Goal: Transaction & Acquisition: Purchase product/service

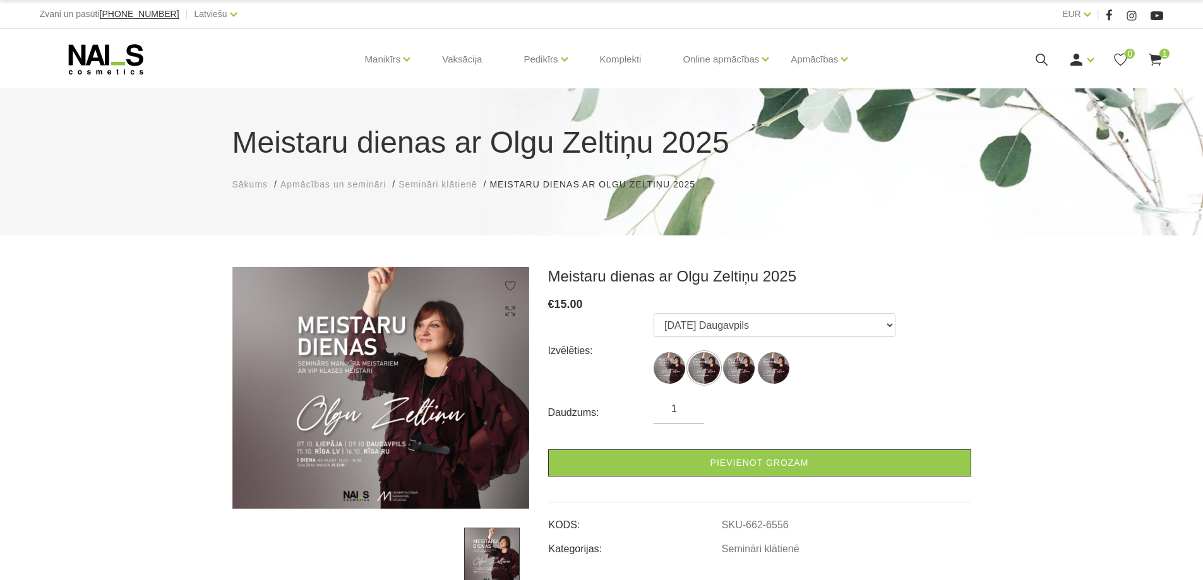
select select "6556"
click at [1158, 57] on use at bounding box center [1155, 60] width 13 height 12
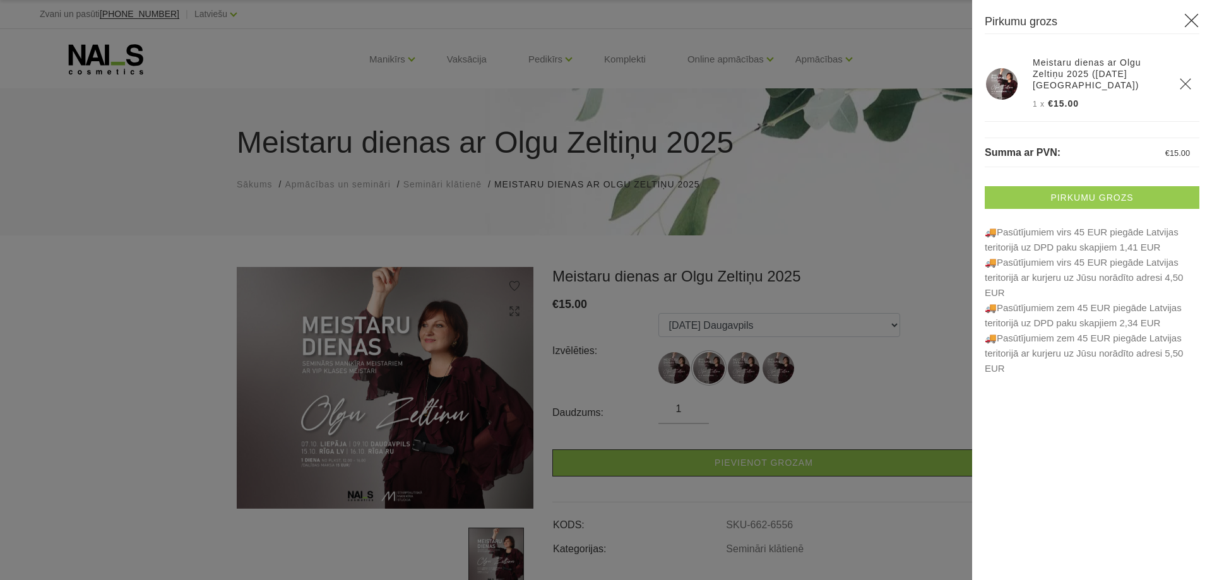
click at [1077, 201] on link "Pirkumu grozs" at bounding box center [1092, 197] width 215 height 23
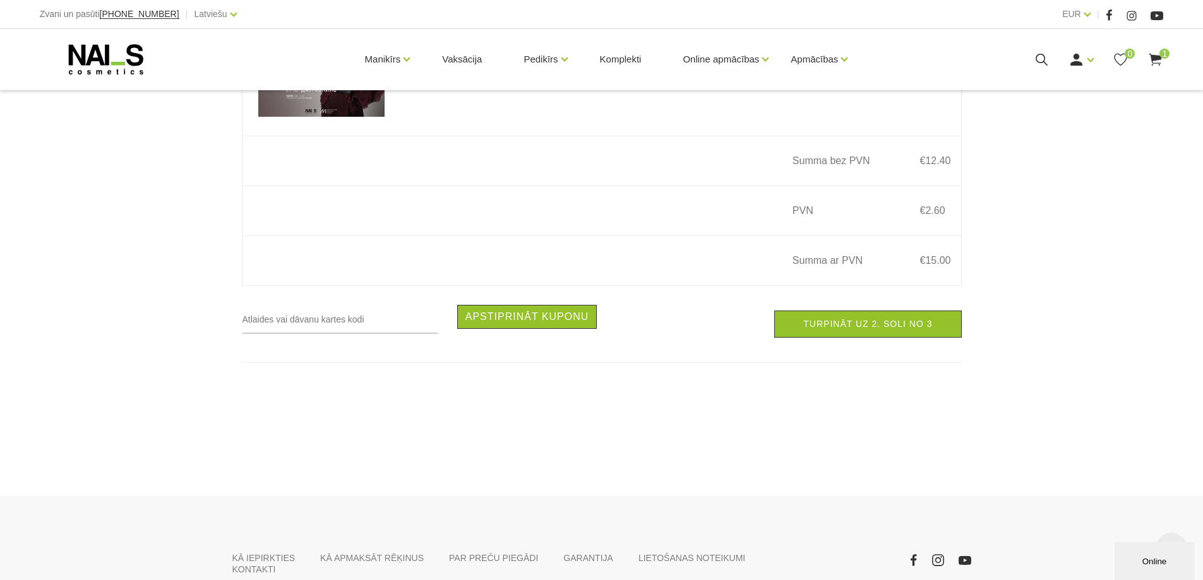
scroll to position [316, 0]
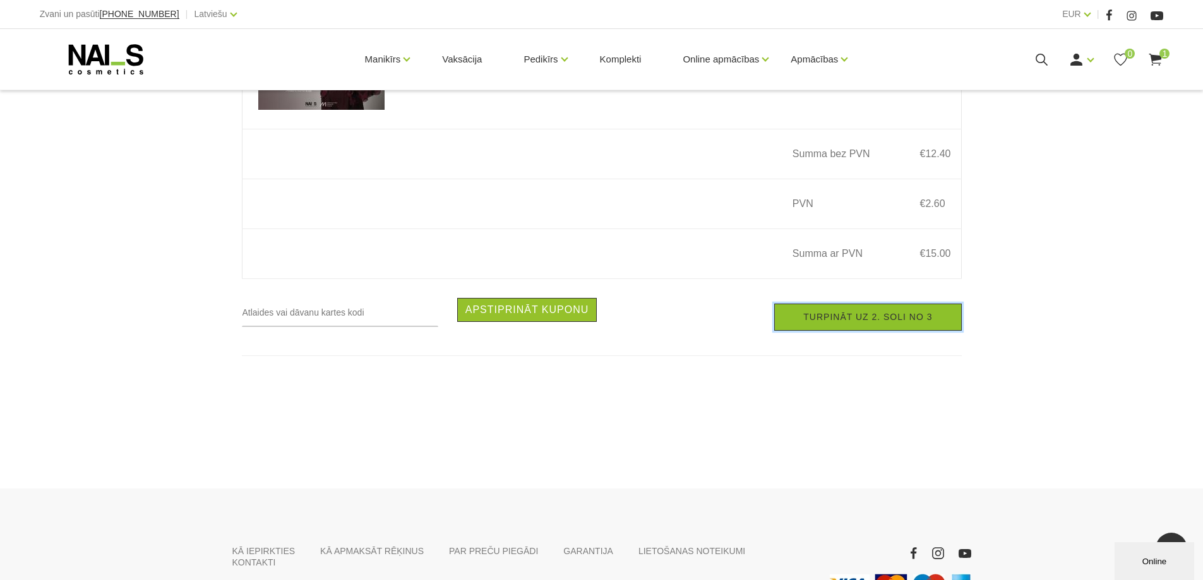
click at [871, 324] on link "Turpināt uz 2. soli no 3" at bounding box center [867, 317] width 187 height 27
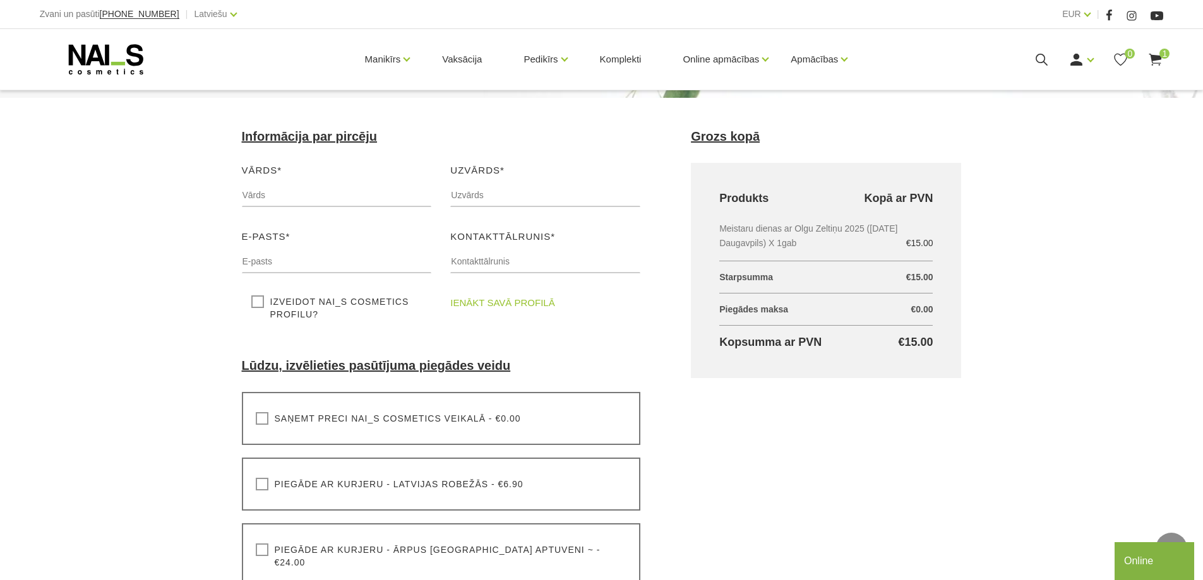
scroll to position [126, 0]
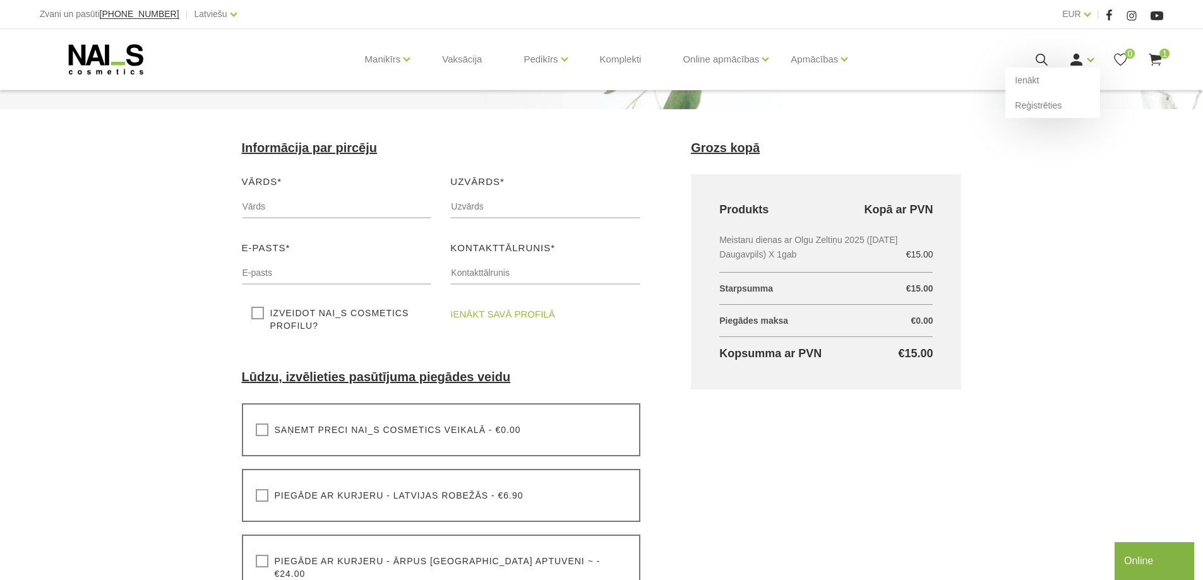
click at [1085, 56] on div "Ienākt Reģistrēties" at bounding box center [1080, 60] width 25 height 16
click at [1061, 76] on link "Ienākt" at bounding box center [1052, 80] width 95 height 25
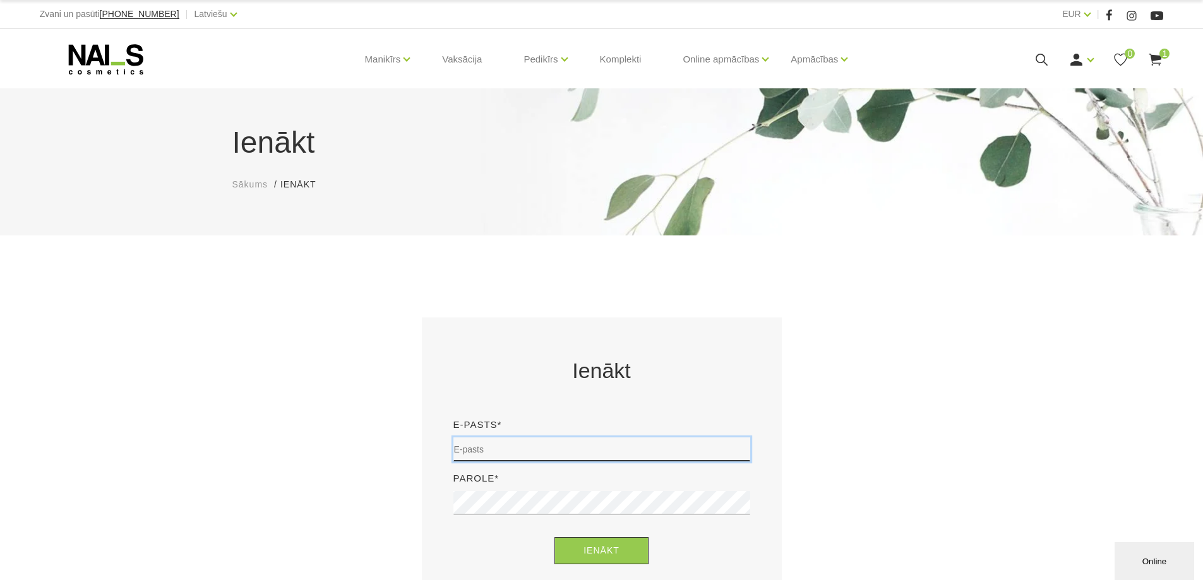
click at [539, 446] on input "email" at bounding box center [601, 450] width 297 height 24
type input "[EMAIL_ADDRESS][DOMAIN_NAME]"
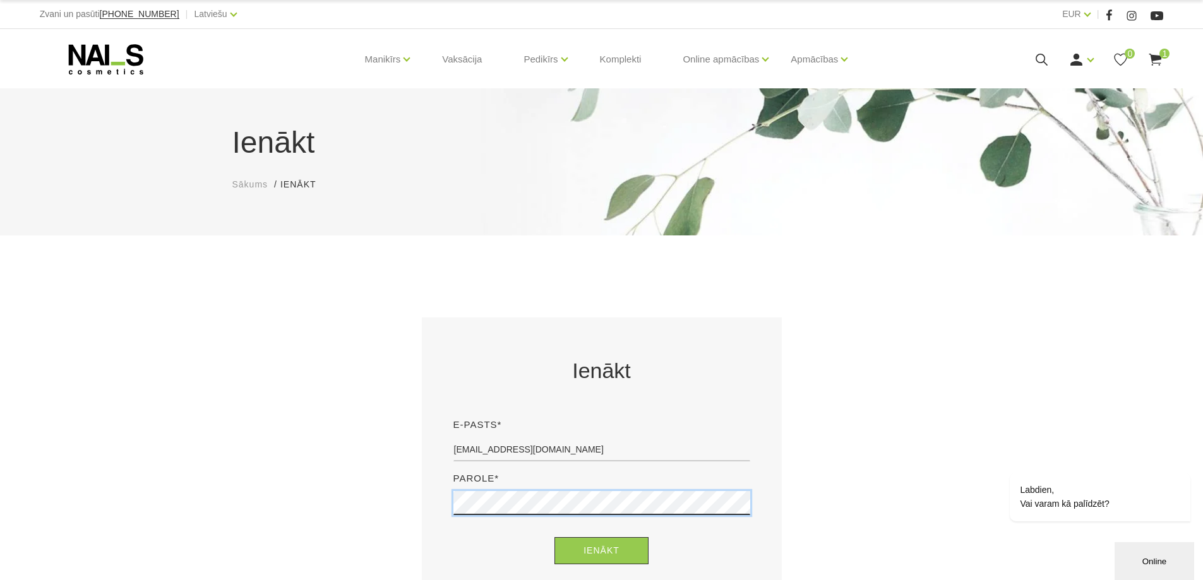
click at [554, 537] on button "Ienākt" at bounding box center [601, 550] width 94 height 27
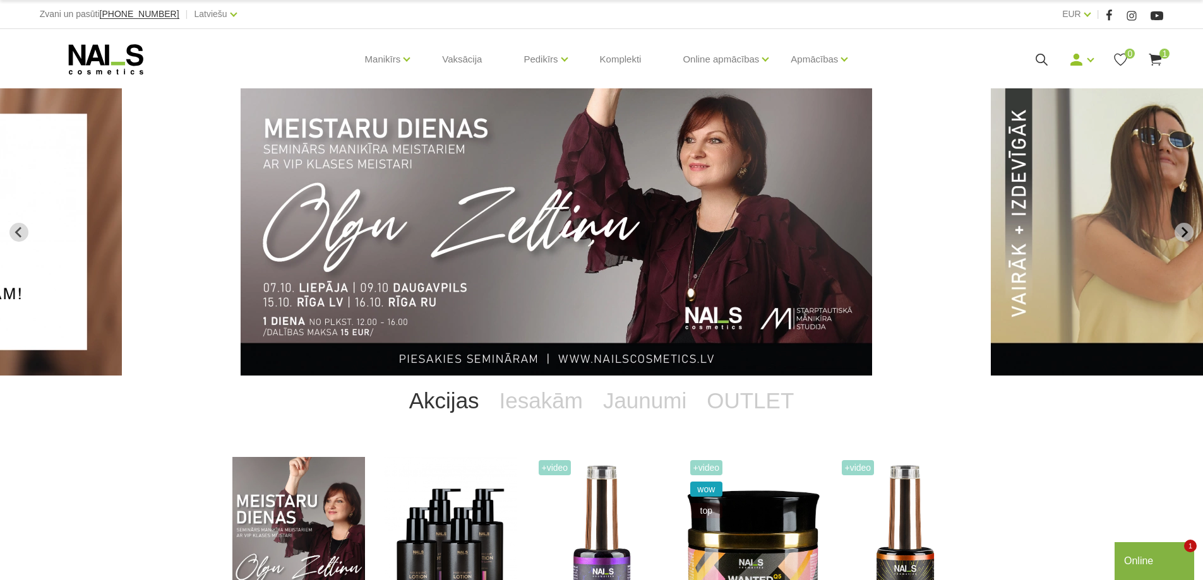
click at [604, 252] on img "2 of 14" at bounding box center [556, 231] width 631 height 287
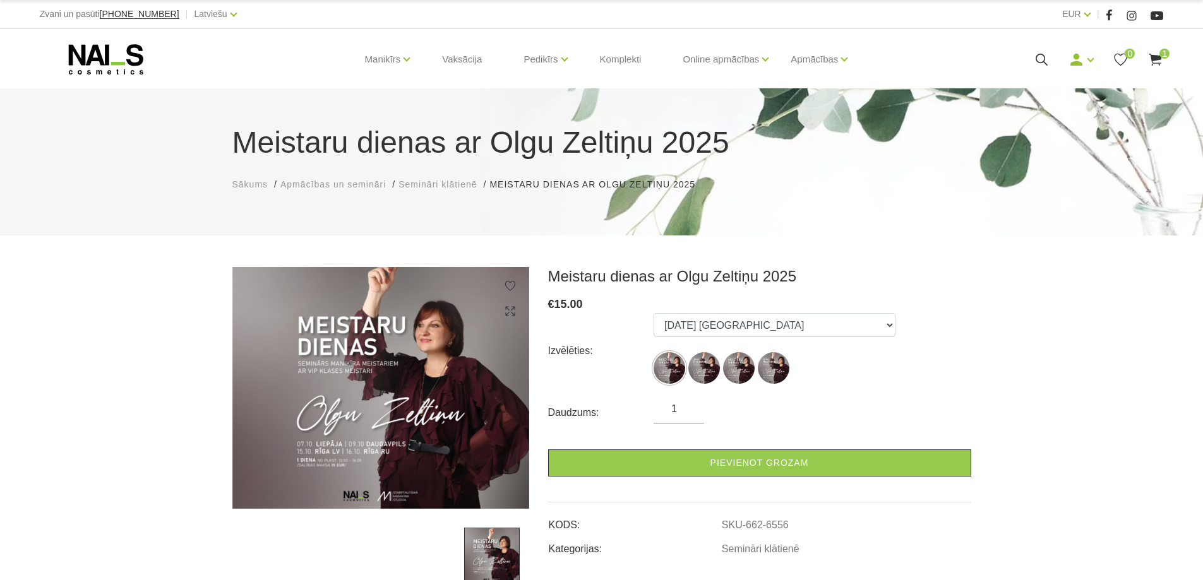
click at [1165, 55] on span "1" at bounding box center [1164, 54] width 10 height 10
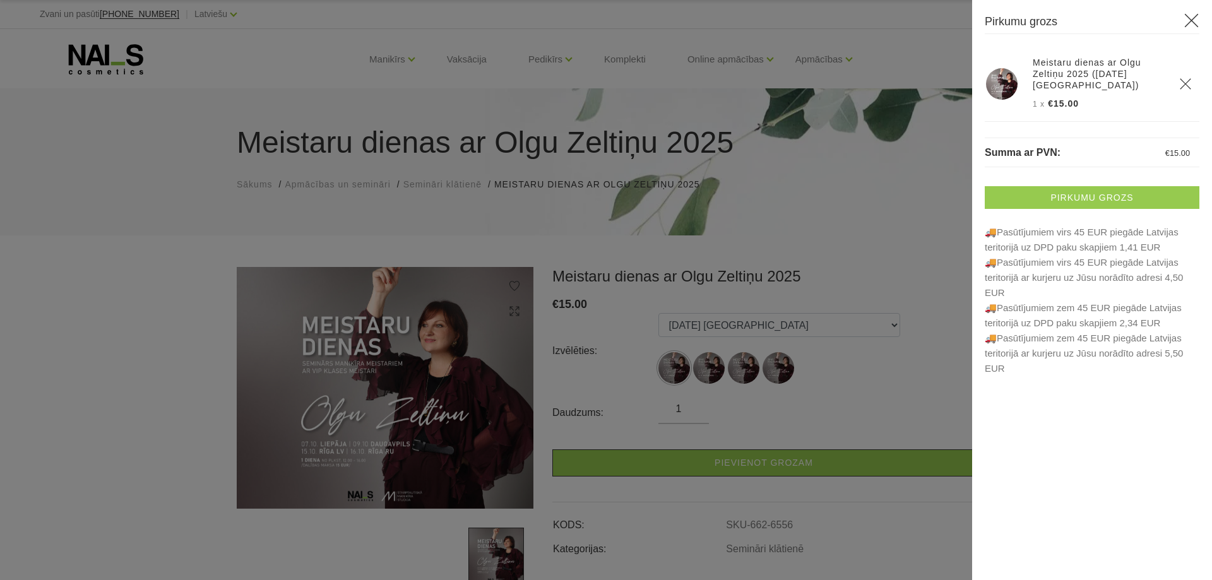
click at [1104, 192] on link "Pirkumu grozs" at bounding box center [1092, 197] width 215 height 23
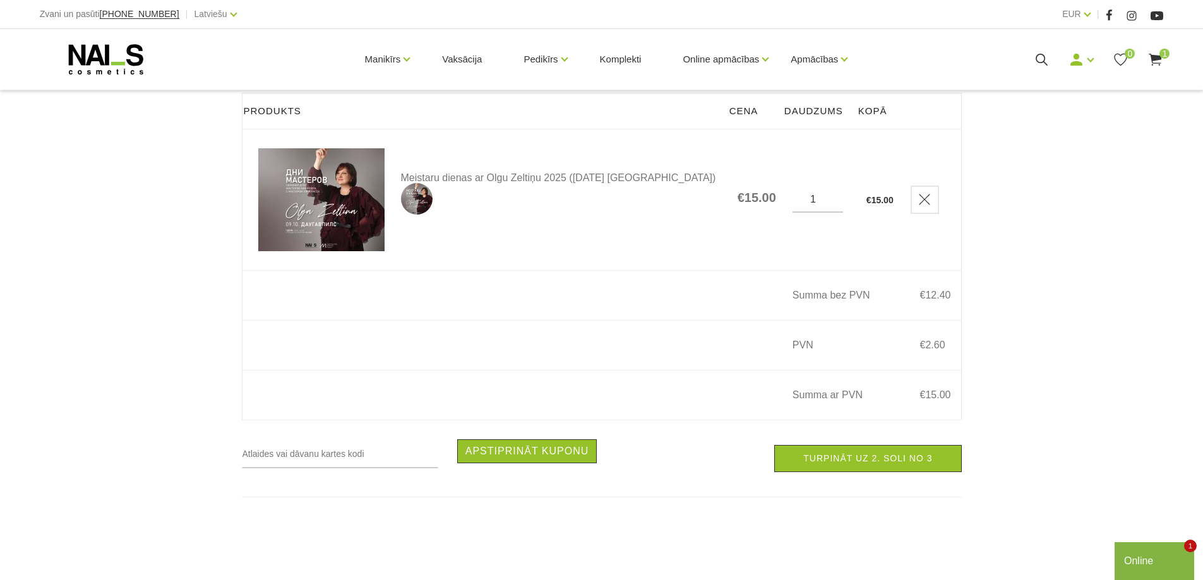
scroll to position [253, 0]
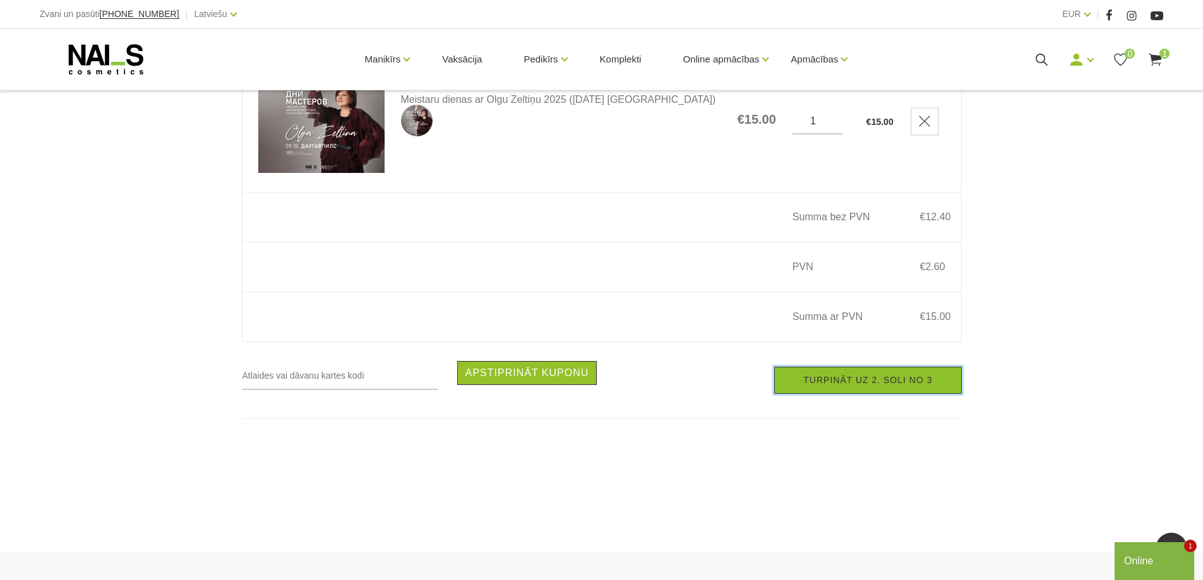
click at [859, 379] on link "Turpināt uz 2. soli no 3" at bounding box center [867, 380] width 187 height 27
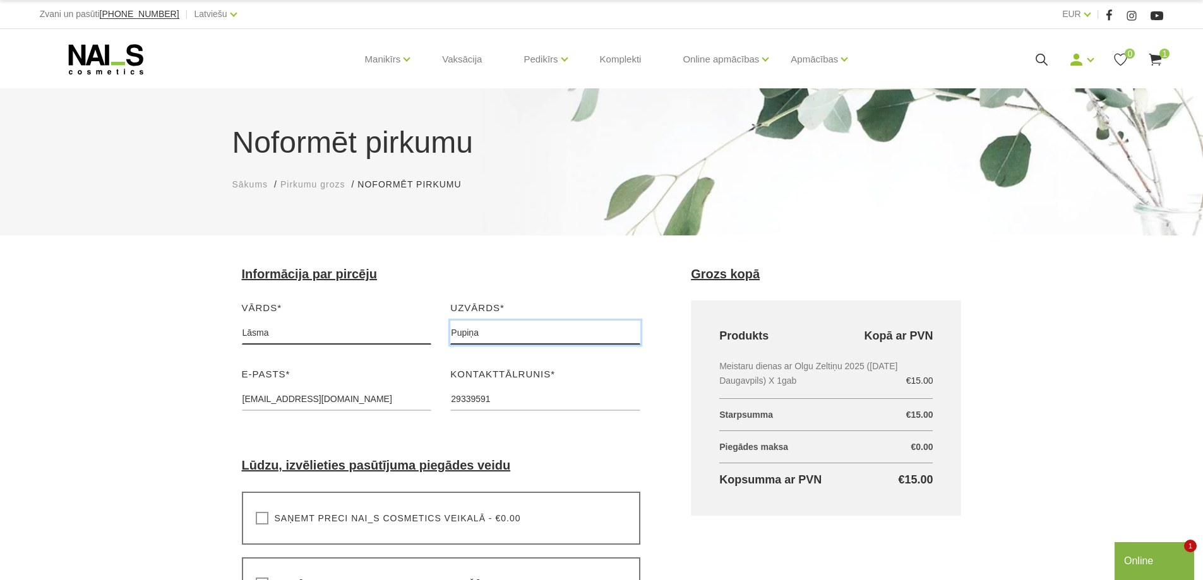
drag, startPoint x: 485, startPoint y: 334, endPoint x: 424, endPoint y: 338, distance: 61.4
click at [424, 338] on div "Vārds* Lāsma Lūdzu, ievadiet savu vārdu Uzvārds* Pupiņa Lūdzu, ievadiet savu uz…" at bounding box center [441, 367] width 418 height 133
click at [503, 330] on input "Daugiallo" at bounding box center [545, 333] width 190 height 24
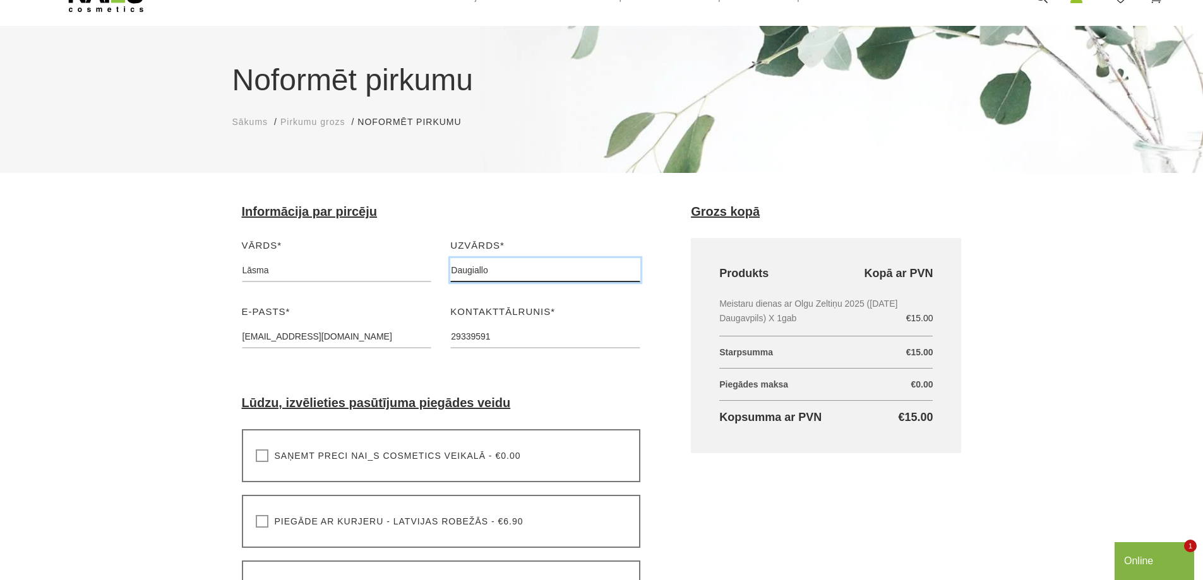
scroll to position [63, 0]
type input "Daugiallo"
click at [263, 461] on label "Saņemt preci NAI_S cosmetics veikalā - €0.00" at bounding box center [388, 455] width 265 height 13
click at [0, 0] on input "Saņemt preci NAI_S cosmetics veikalā - €0.00" at bounding box center [0, 0] width 0 height 0
click at [263, 523] on label "Piegāde ar kurjeru - Latvijas robežās - €6.90" at bounding box center [390, 521] width 268 height 13
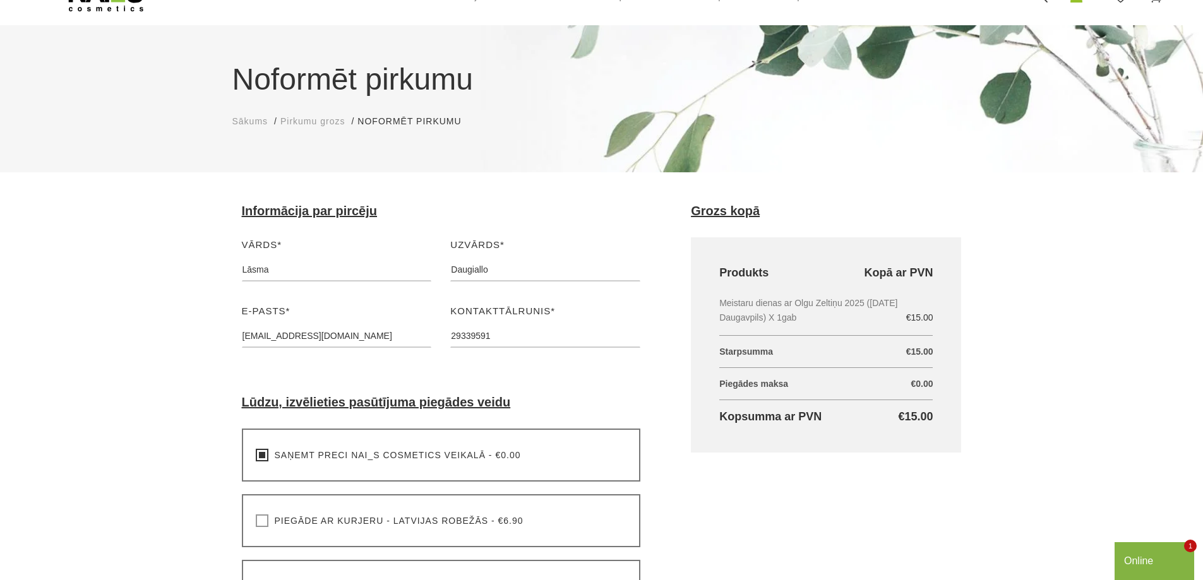
click at [0, 0] on input "Piegāde ar kurjeru - Latvijas robežās - €6.90" at bounding box center [0, 0] width 0 height 0
click at [263, 462] on div "Saņemt preci NAI_S cosmetics veikalā - €0.00 Lūdzu, izvēlieties pasūtījuma pieg…" at bounding box center [441, 455] width 399 height 53
click at [261, 448] on div "Saņemt preci NAI_S cosmetics veikalā - €0.00 Lūdzu, izvēlieties pasūtījuma pieg…" at bounding box center [441, 455] width 399 height 53
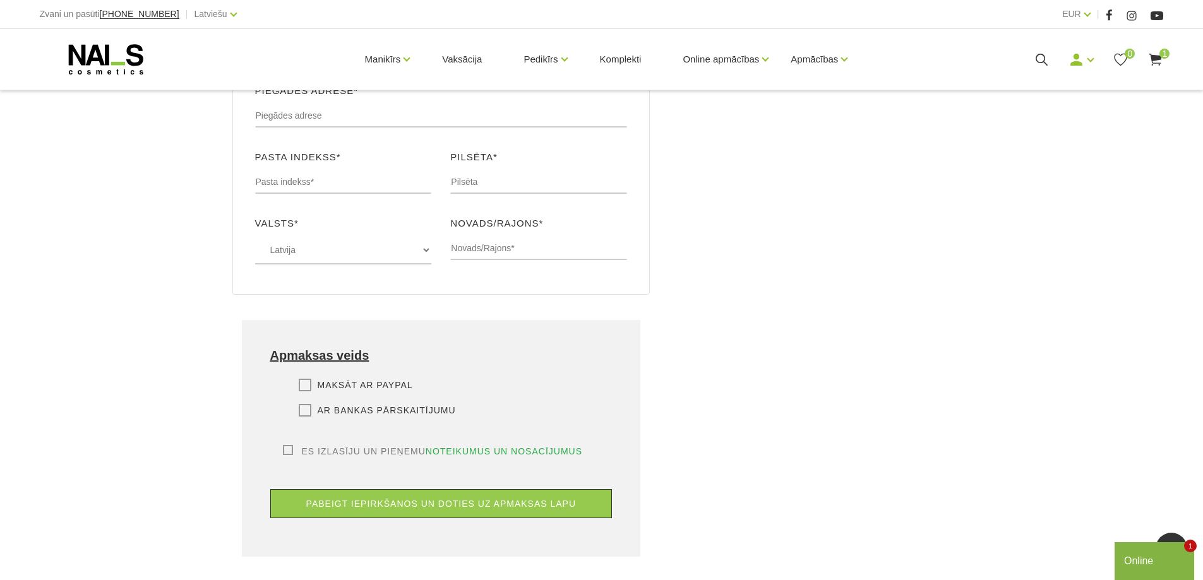
scroll to position [568, 0]
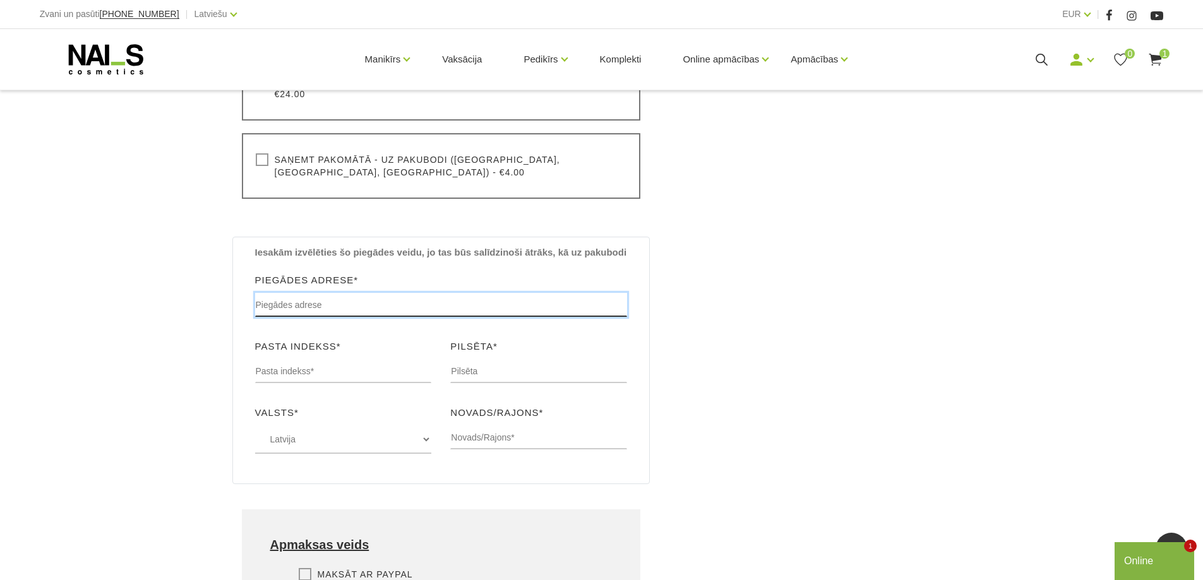
click at [300, 293] on input "text" at bounding box center [441, 305] width 373 height 24
type input "-"
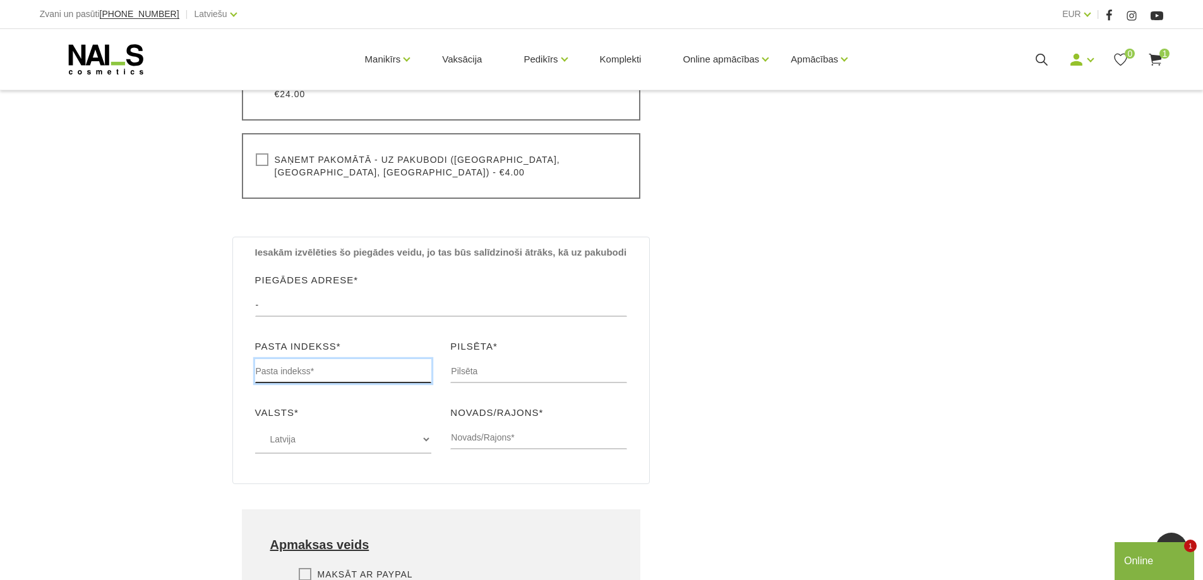
click at [293, 359] on input "text" at bounding box center [343, 371] width 177 height 24
type input "-"
click at [472, 359] on input "text" at bounding box center [538, 371] width 177 height 24
type input "-"
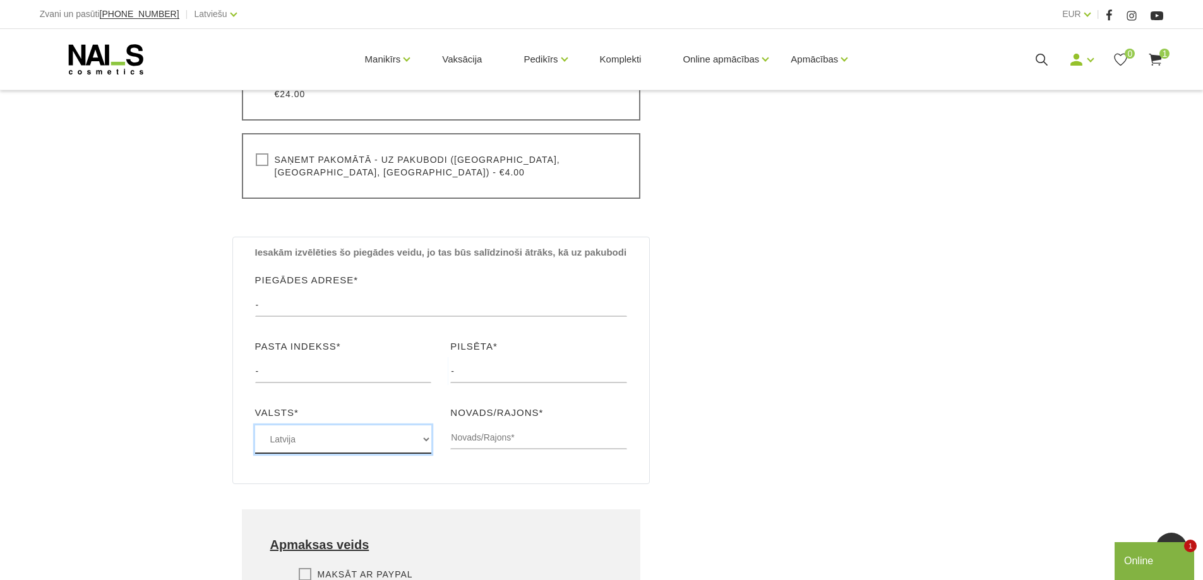
click at [311, 426] on select "Latvija" at bounding box center [343, 440] width 177 height 28
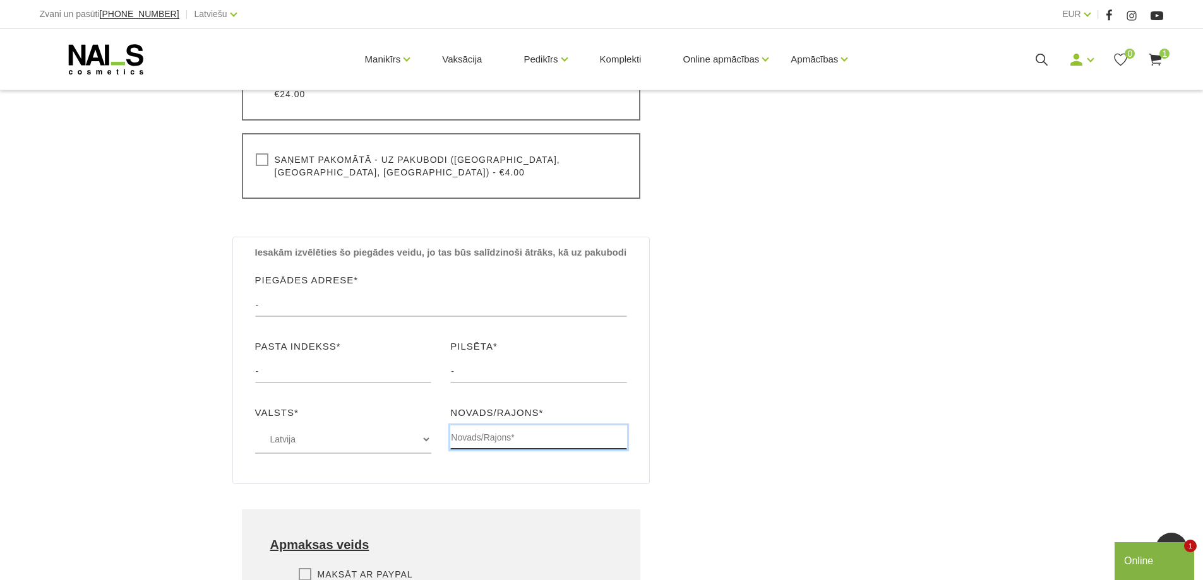
click at [491, 426] on input "text" at bounding box center [538, 438] width 177 height 24
type input "-"
click at [751, 333] on div "Grozs kopā Produkts Kopā ar PVN Meistaru dienas ar Olgu Zeltiņu 2025 (09.10.25 …" at bounding box center [826, 229] width 321 height 1060
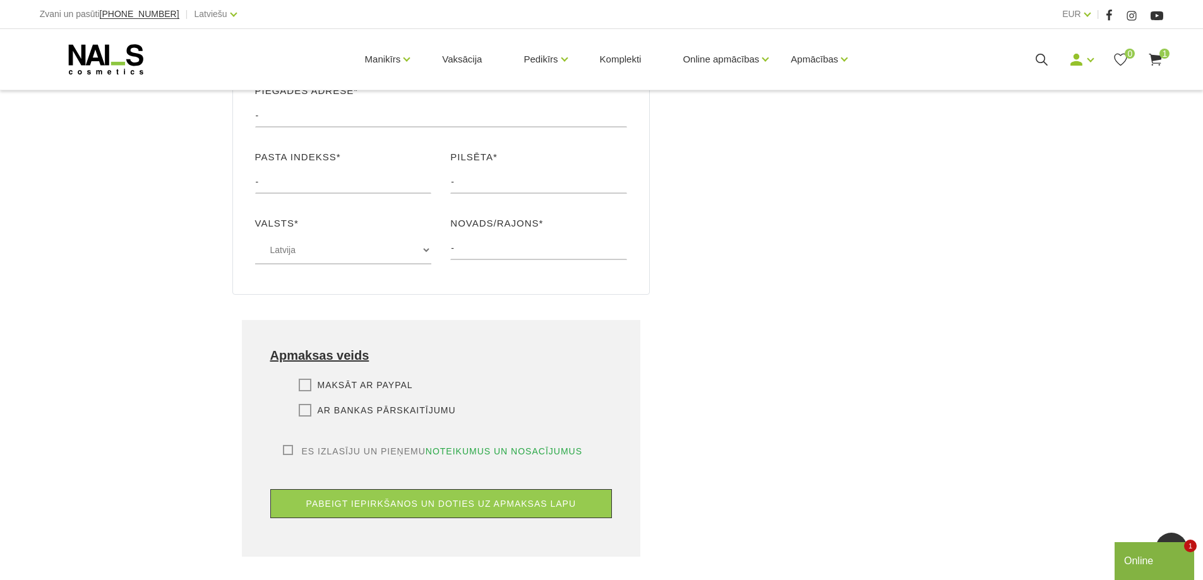
click at [287, 445] on label "Es izlasīju un pieņemu noteikumus un nosacījumus" at bounding box center [433, 451] width 300 height 13
click at [0, 0] on input "Es izlasīju un pieņemu noteikumus un nosacījumus" at bounding box center [0, 0] width 0 height 0
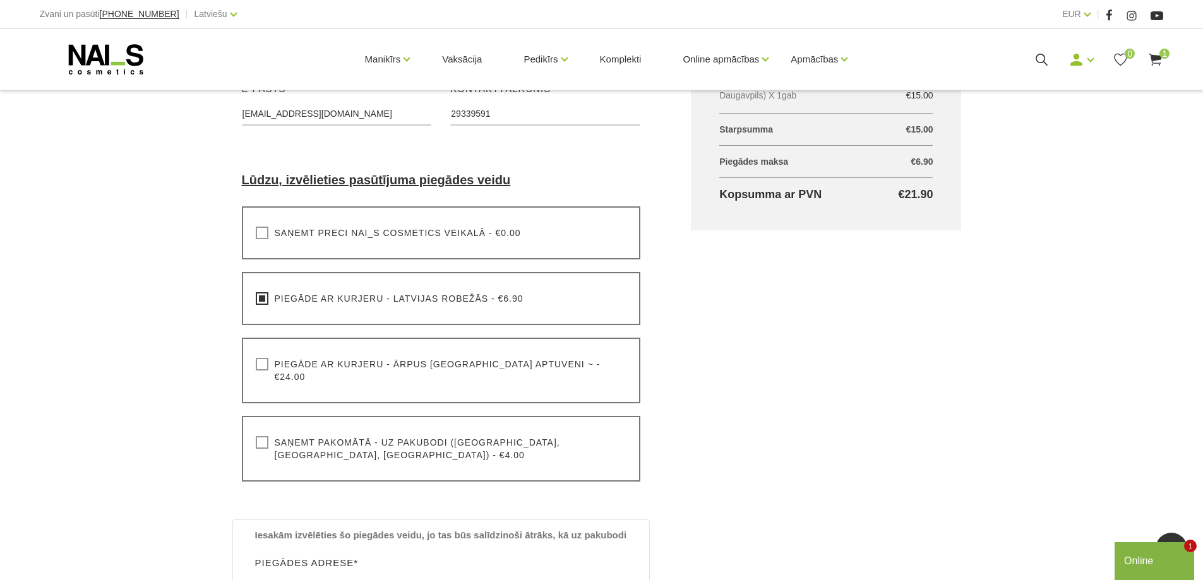
scroll to position [253, 0]
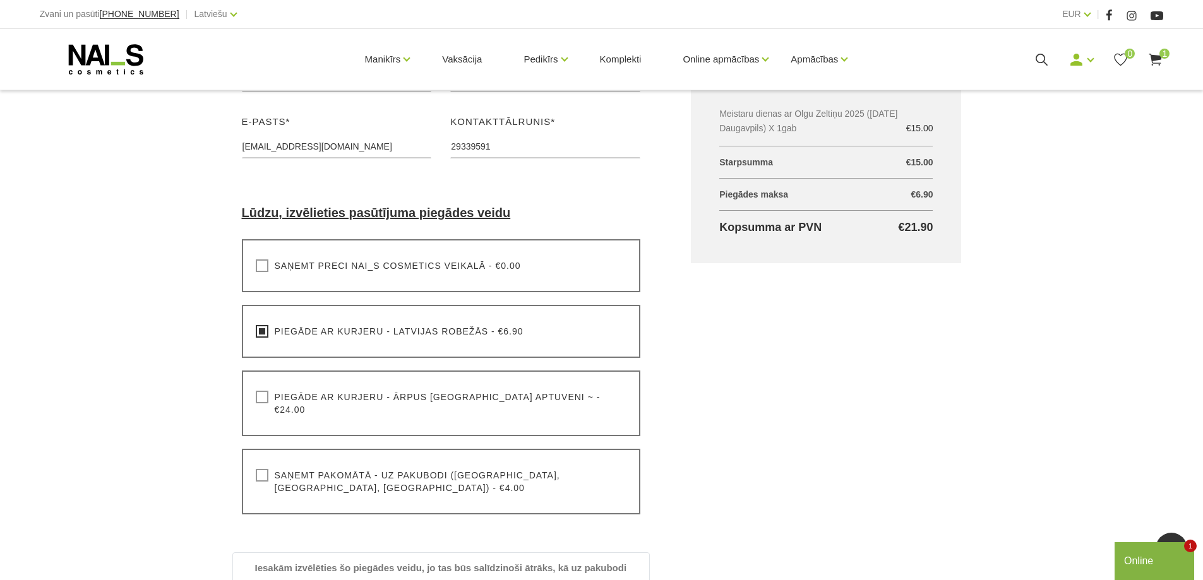
click at [264, 265] on label "Saņemt preci NAI_S cosmetics veikalā - €0.00" at bounding box center [388, 266] width 265 height 13
click at [0, 0] on input "Saņemt preci NAI_S cosmetics veikalā - €0.00" at bounding box center [0, 0] width 0 height 0
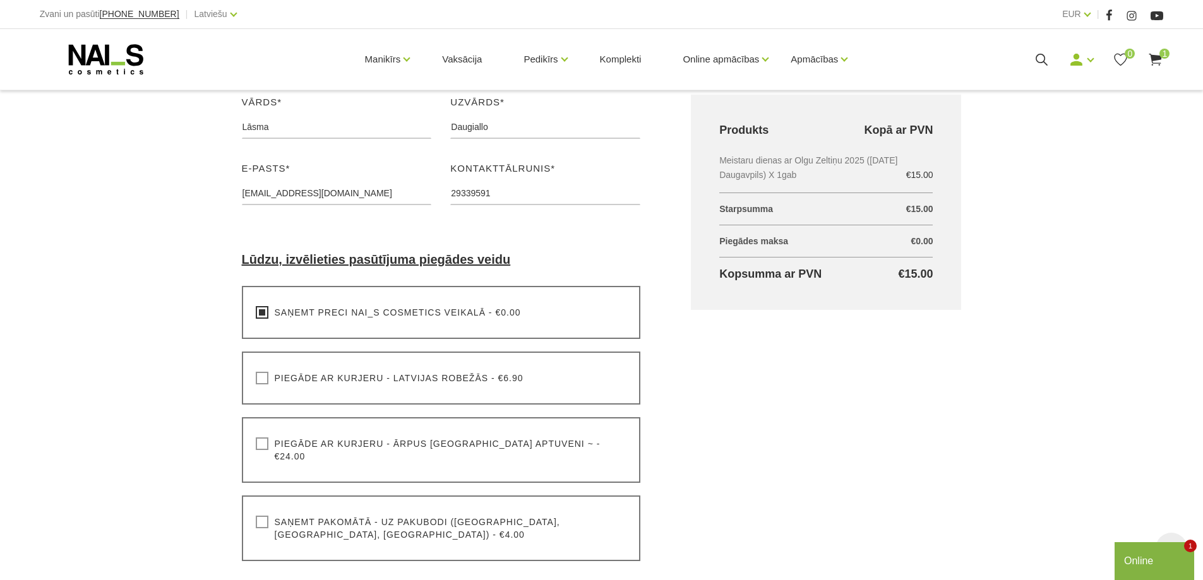
scroll to position [379, 0]
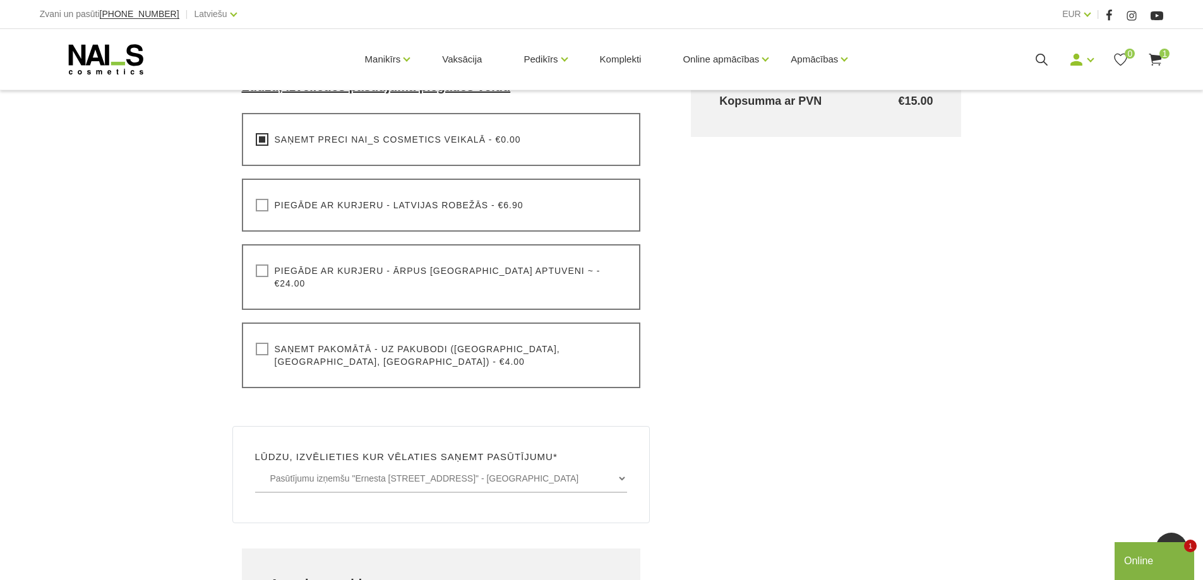
click at [264, 139] on label "Saņemt preci NAI_S cosmetics veikalā - €0.00" at bounding box center [388, 139] width 265 height 13
click at [0, 0] on input "Saņemt preci NAI_S cosmetics veikalā - €0.00" at bounding box center [0, 0] width 0 height 0
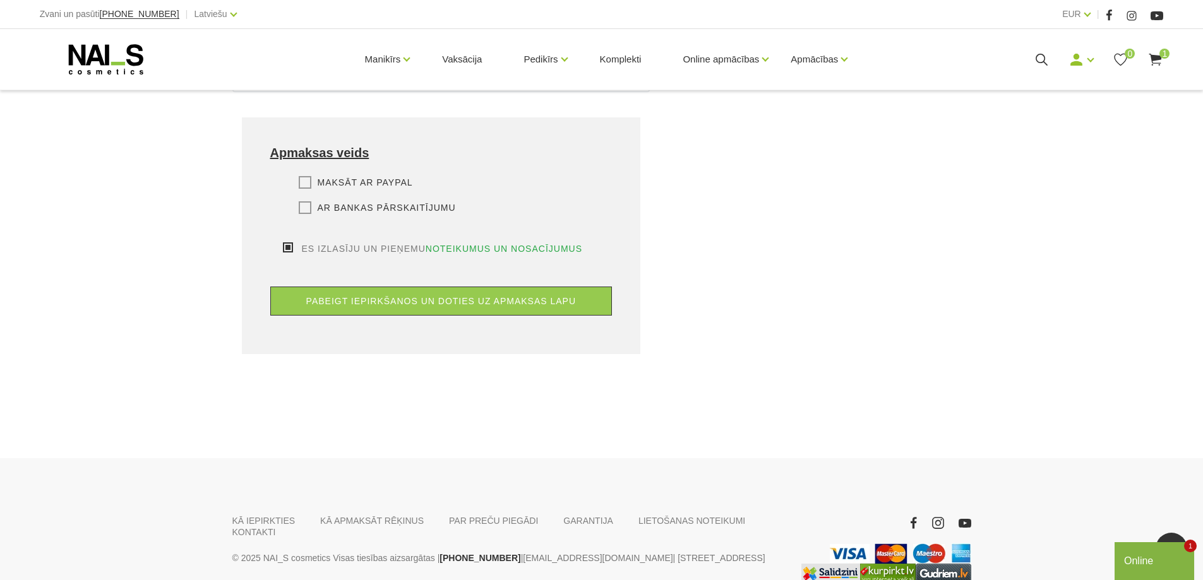
scroll to position [788, 0]
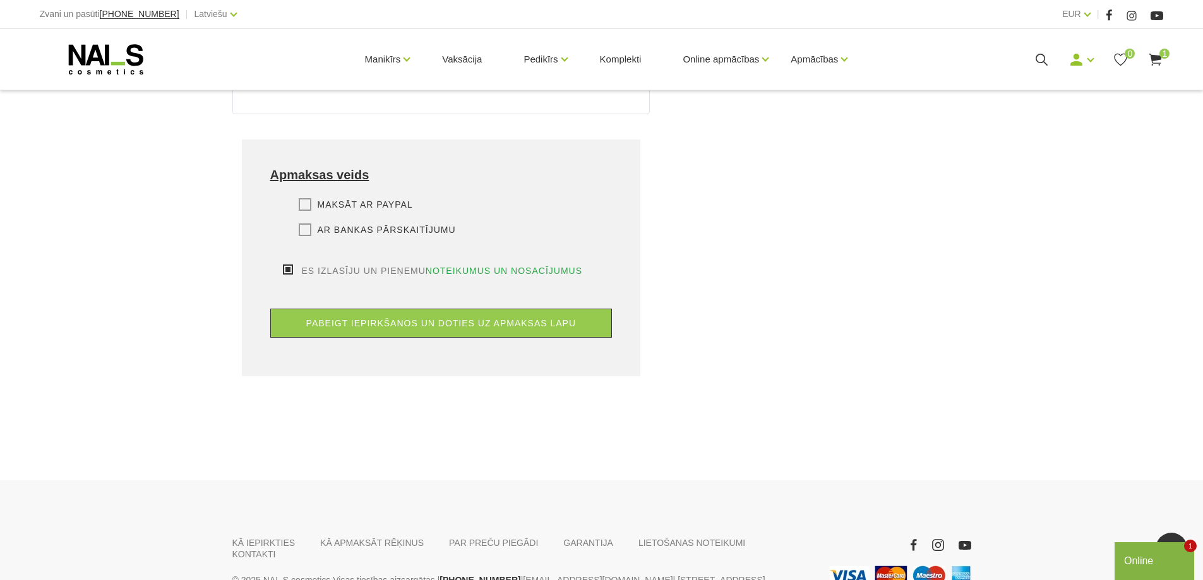
click at [351, 198] on label "Maksāt ar PayPal" at bounding box center [356, 204] width 114 height 13
click at [0, 0] on input "Maksāt ar PayPal" at bounding box center [0, 0] width 0 height 0
click at [356, 224] on label "Ar bankas pārskaitījumu" at bounding box center [377, 230] width 157 height 13
click at [0, 0] on input "Ar bankas pārskaitījumu" at bounding box center [0, 0] width 0 height 0
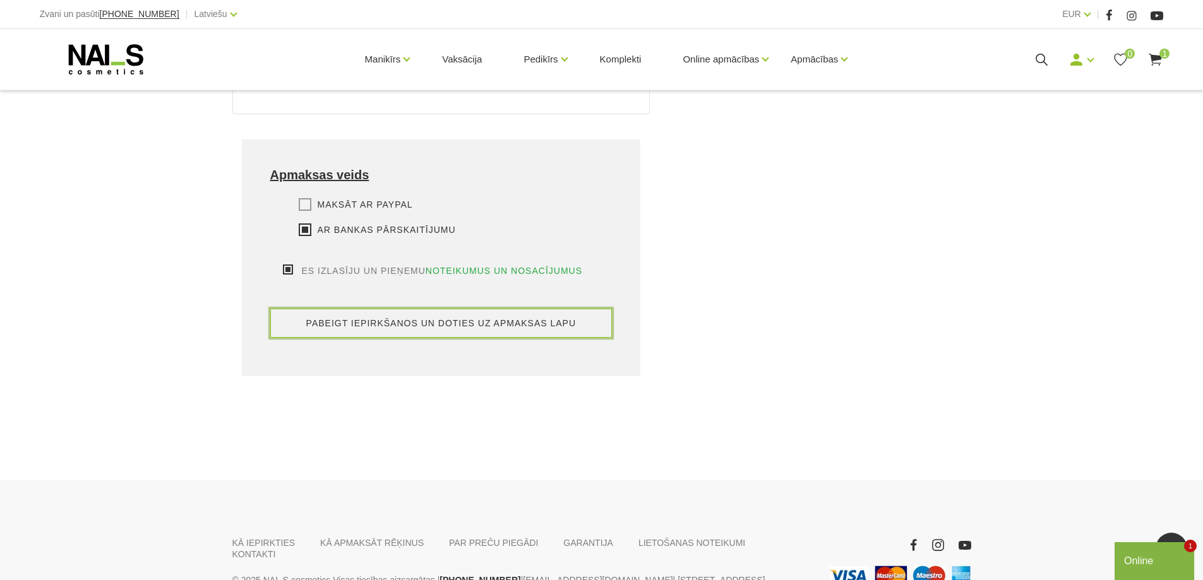
click at [427, 309] on button "pabeigt iepirkšanos un doties uz apmaksas lapu" at bounding box center [441, 323] width 342 height 29
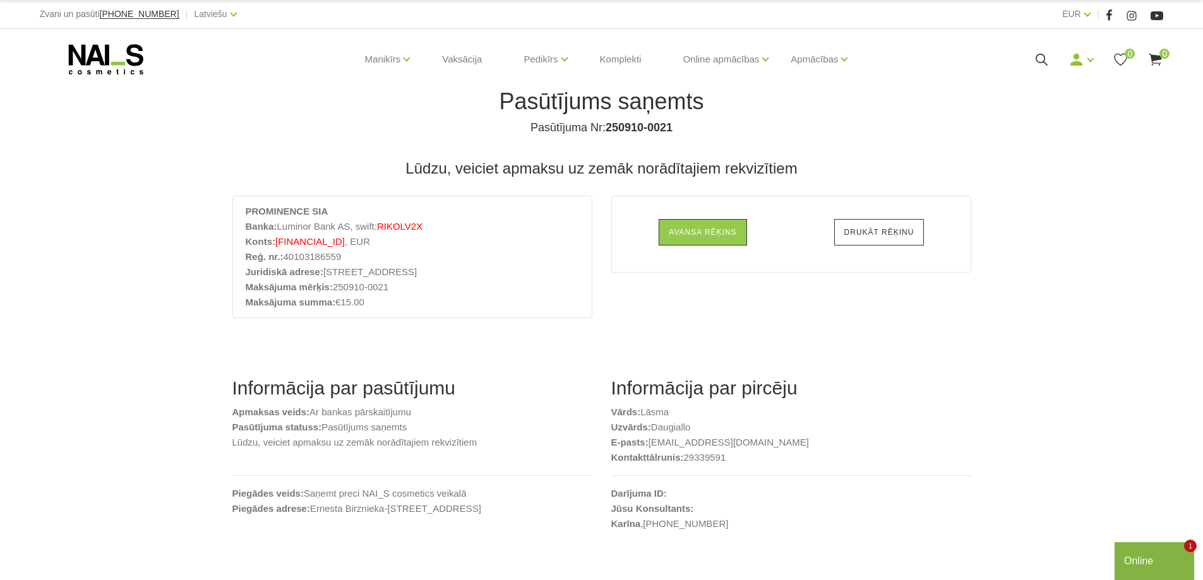
click at [880, 228] on link "Drukāt rēķinu" at bounding box center [879, 232] width 90 height 27
click at [715, 236] on link "Avansa rēķins" at bounding box center [703, 232] width 88 height 27
click at [900, 234] on link "Drukāt rēķinu" at bounding box center [879, 232] width 90 height 27
click at [95, 45] on use at bounding box center [105, 59] width 75 height 30
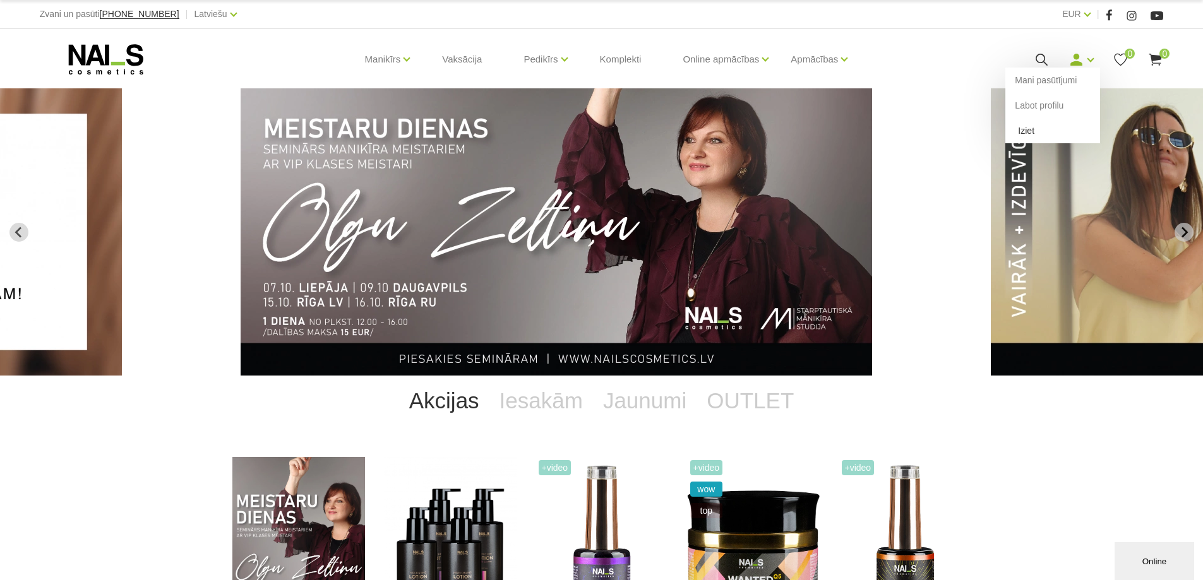
click at [1021, 129] on link "Iziet" at bounding box center [1052, 130] width 95 height 25
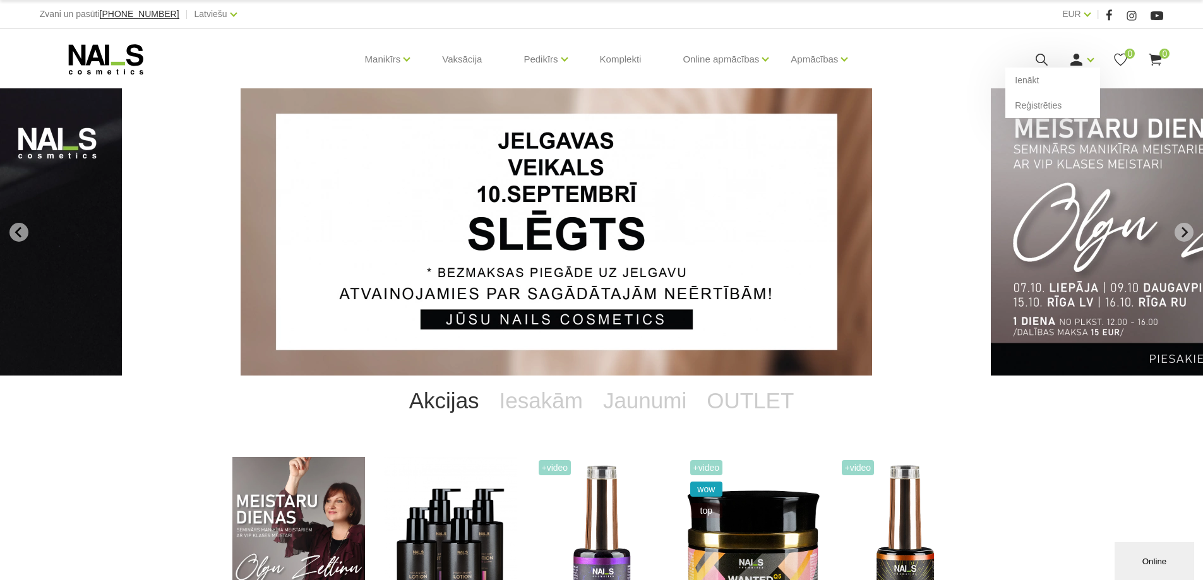
click at [1076, 65] on use at bounding box center [1076, 60] width 12 height 12
click at [1048, 93] on link "Reģistrēties" at bounding box center [1052, 105] width 95 height 25
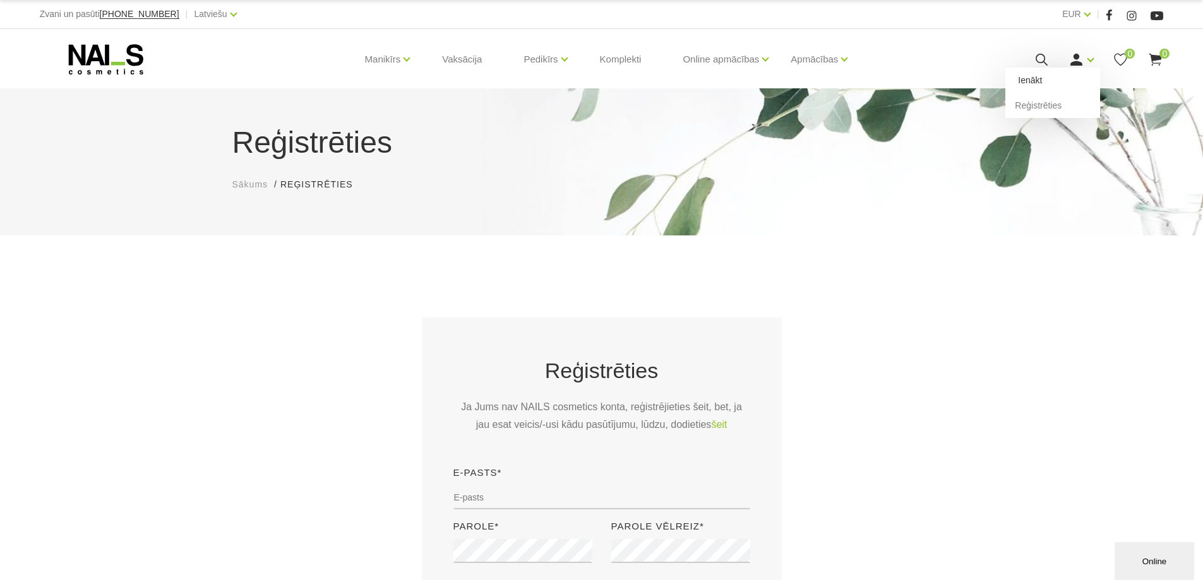
click at [1066, 76] on link "Ienākt" at bounding box center [1052, 80] width 95 height 25
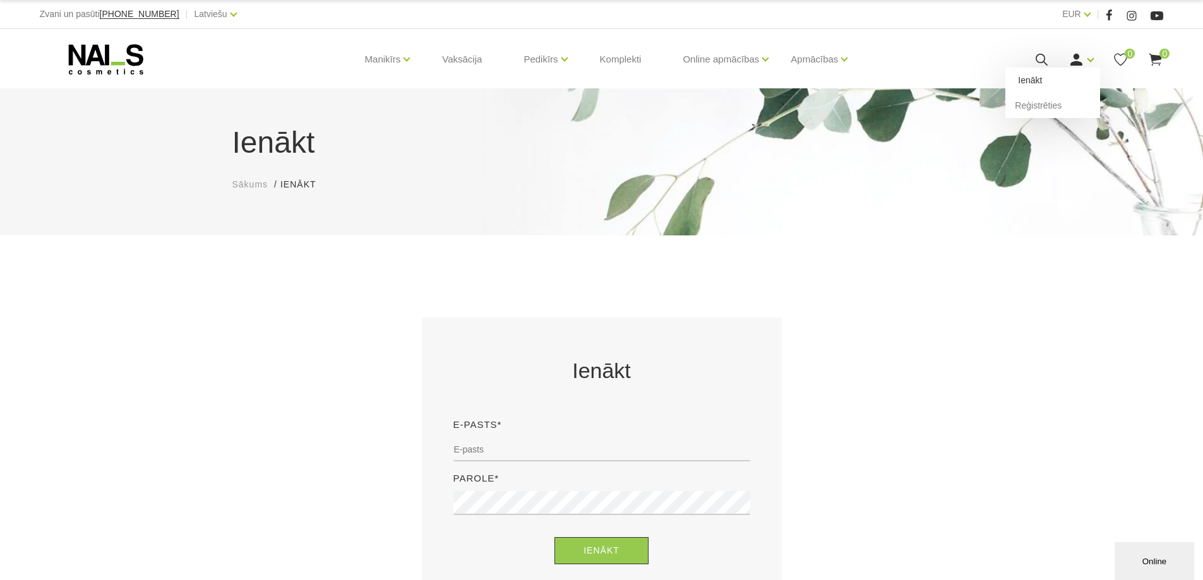
click at [1046, 78] on link "Ienākt" at bounding box center [1052, 80] width 95 height 25
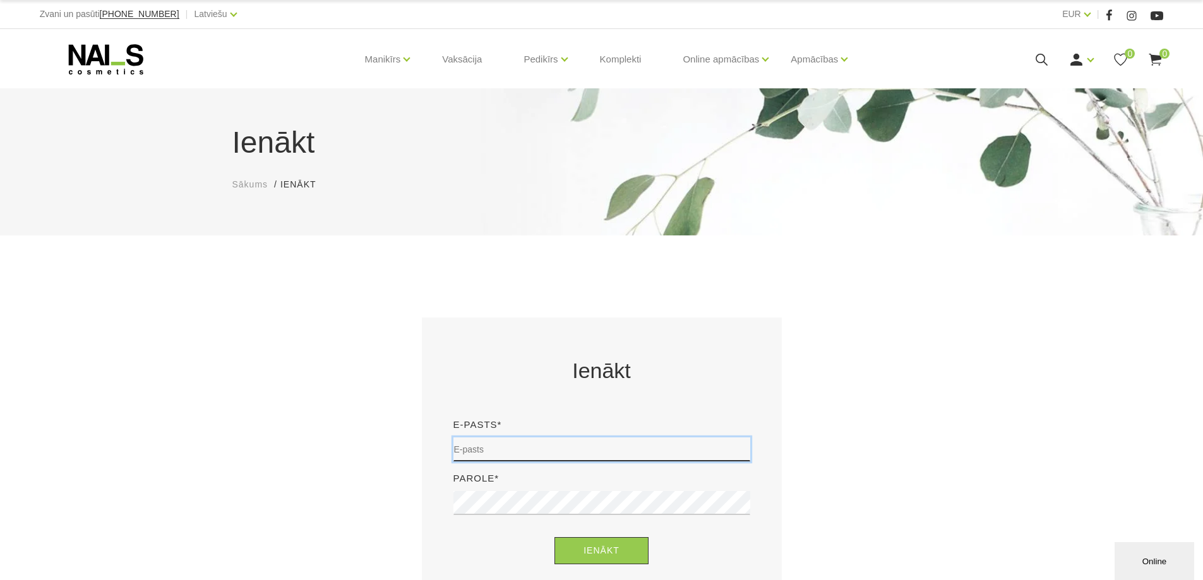
click at [518, 450] on input "email" at bounding box center [601, 450] width 297 height 24
type input "lasma.daugiallo@inbox.lv"
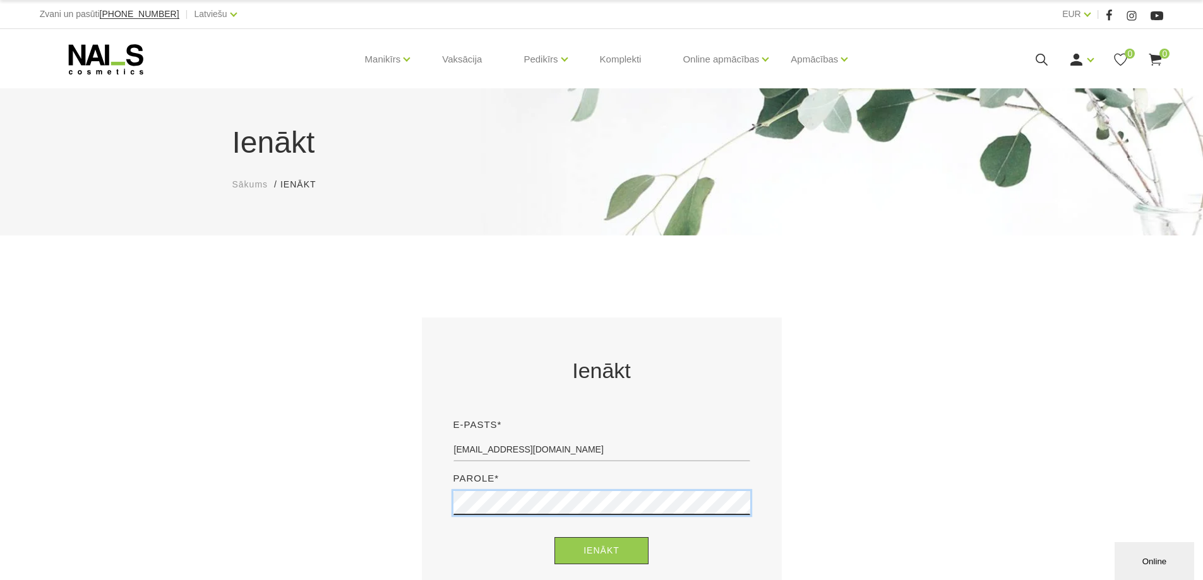
click at [554, 537] on button "Ienākt" at bounding box center [601, 550] width 94 height 27
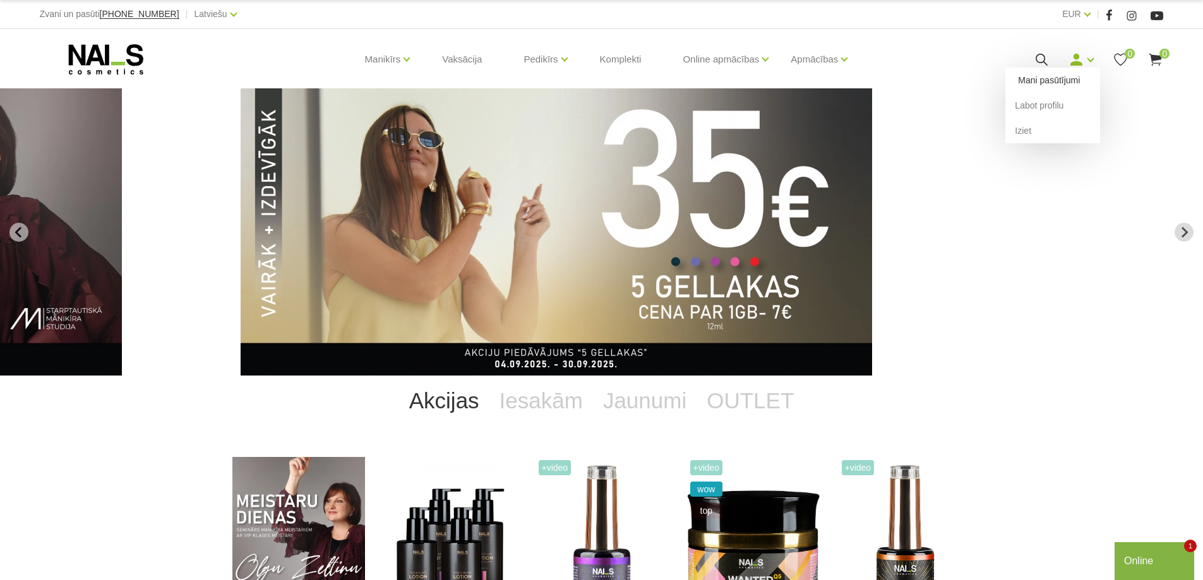
click at [1060, 80] on link "Mani pasūtījumi" at bounding box center [1052, 80] width 95 height 25
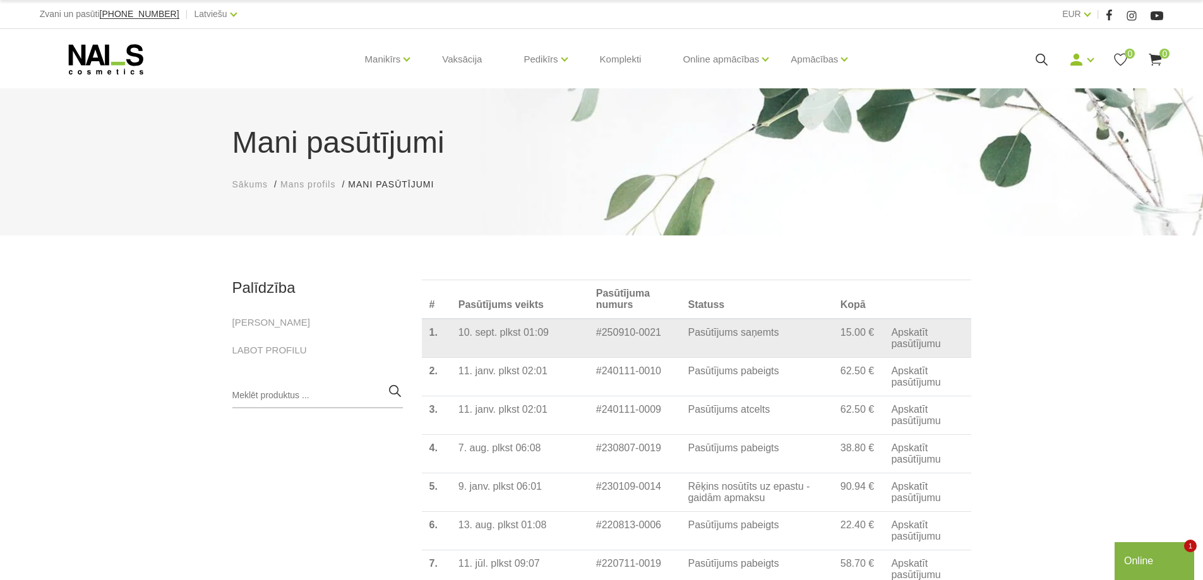
click at [895, 345] on link "Apskatīt pasūtījumu" at bounding box center [927, 338] width 72 height 23
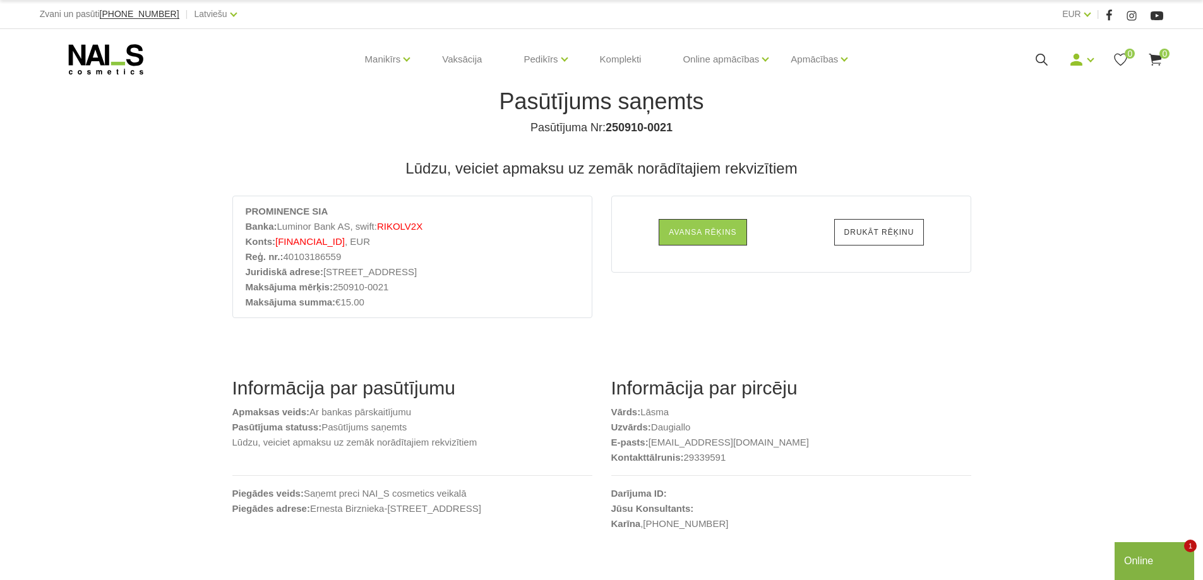
click at [897, 239] on link "Drukāt rēķinu" at bounding box center [879, 232] width 90 height 27
click at [1024, 135] on link "Iziet" at bounding box center [1052, 130] width 95 height 25
